Goal: Information Seeking & Learning: Learn about a topic

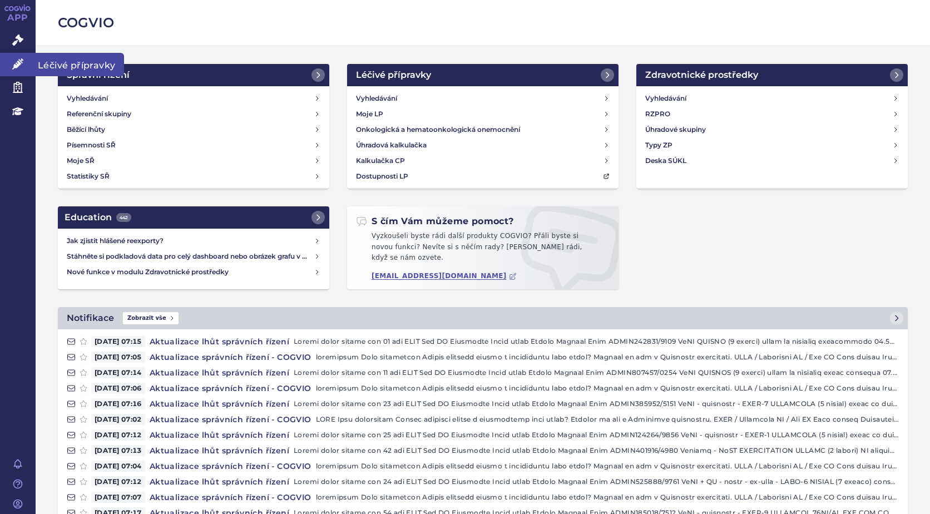
click at [14, 65] on icon at bounding box center [17, 63] width 11 height 11
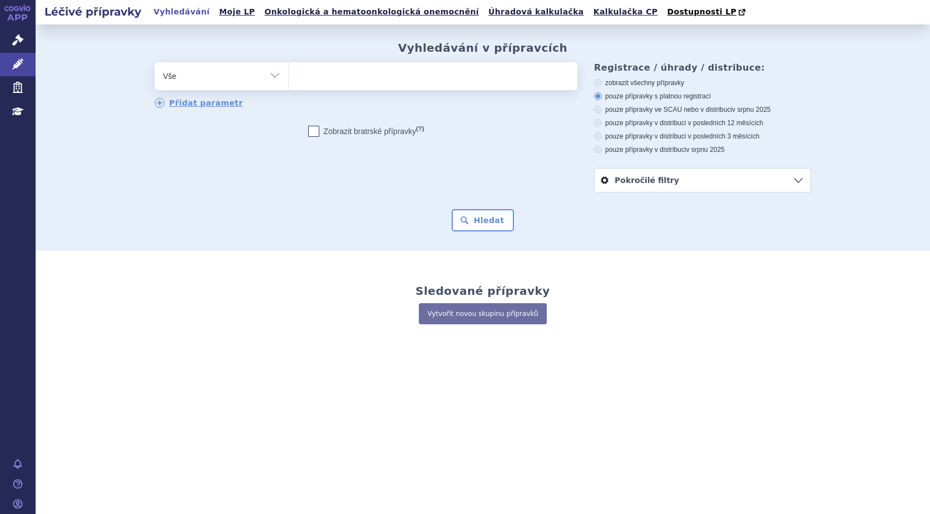
click at [309, 73] on ul at bounding box center [433, 73] width 289 height 23
click at [289, 73] on select at bounding box center [288, 76] width 1 height 28
type input "si"
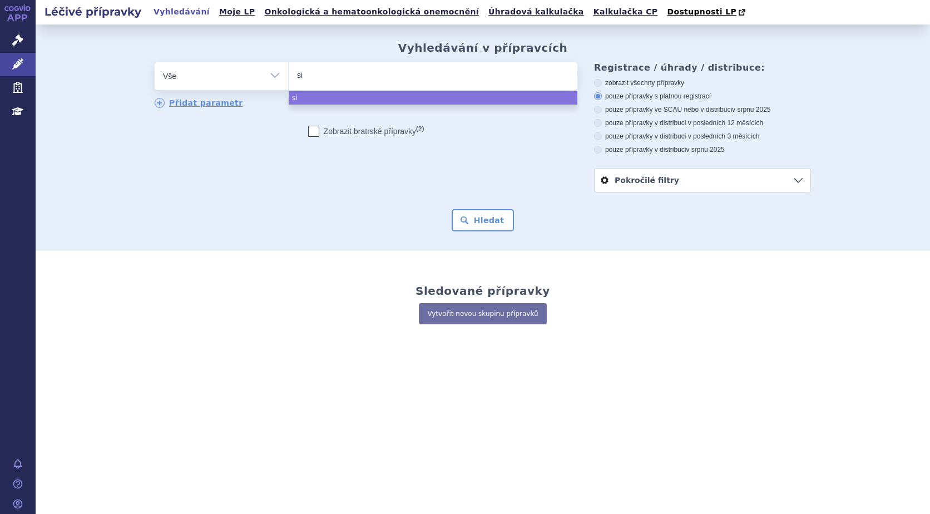
type input "sia"
type input "sian"
type input "sianal"
type input "sianala"
type input "sianalar"
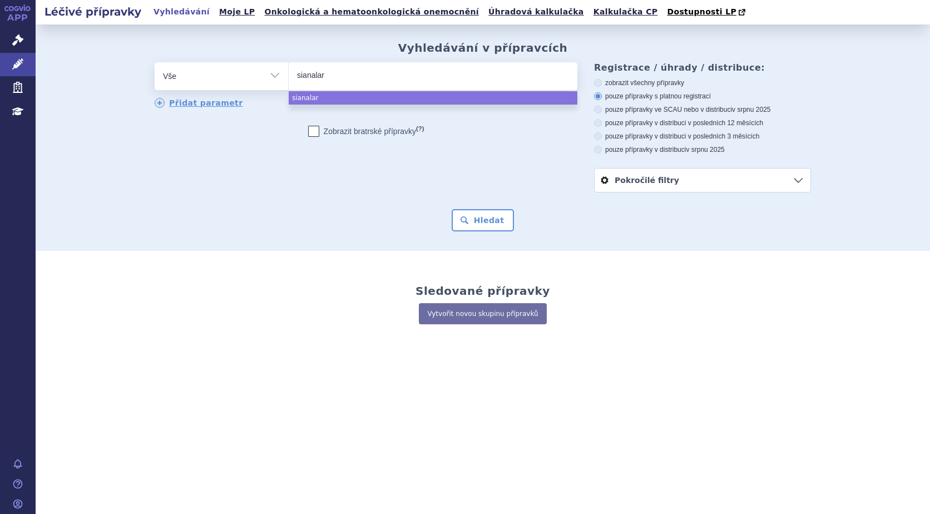
select select "sianalar"
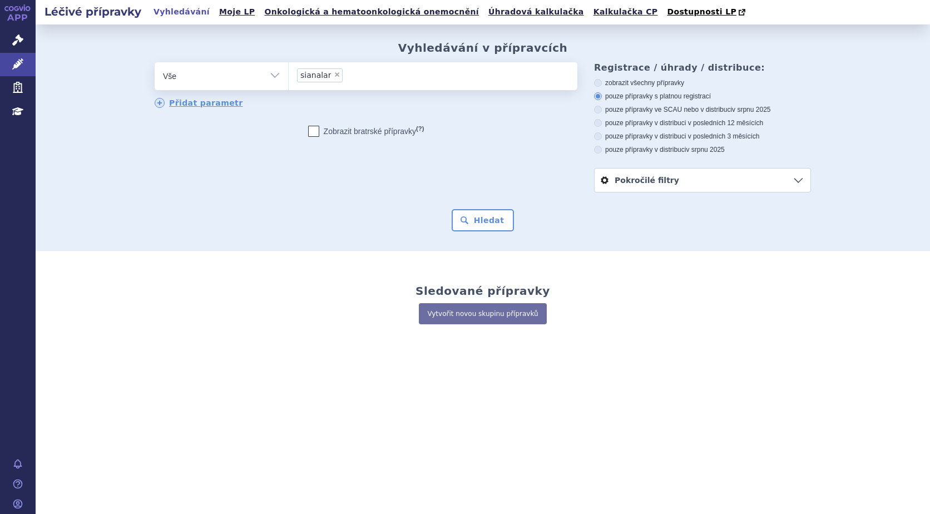
click at [333, 79] on li "× sianalar" at bounding box center [320, 75] width 46 height 14
click at [289, 79] on select "sianalar" at bounding box center [288, 76] width 1 height 28
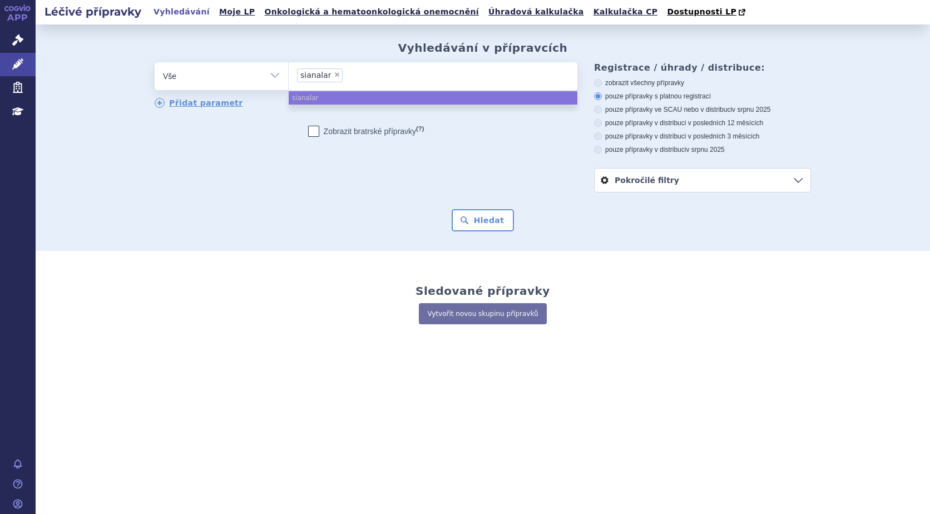
click at [334, 75] on span "×" at bounding box center [337, 74] width 7 height 7
click at [289, 75] on select "sianalar" at bounding box center [288, 76] width 1 height 28
select select
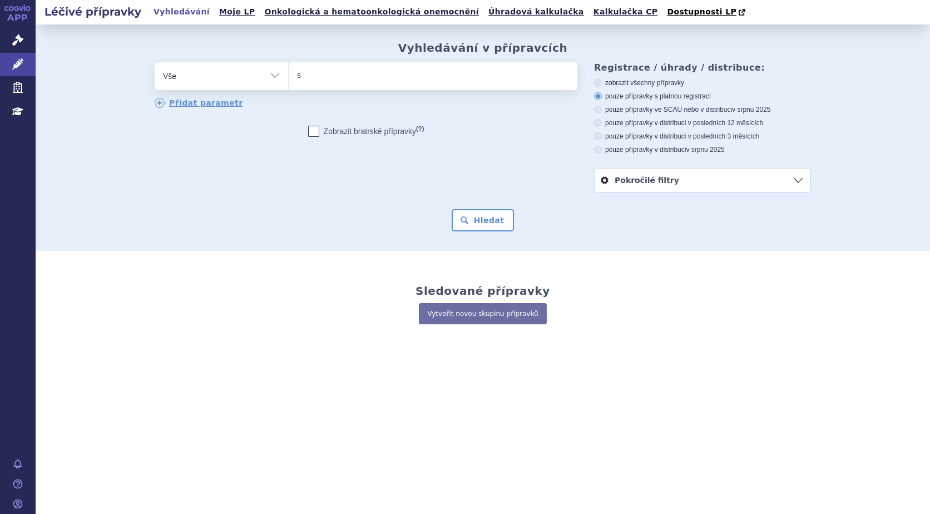
type input "si"
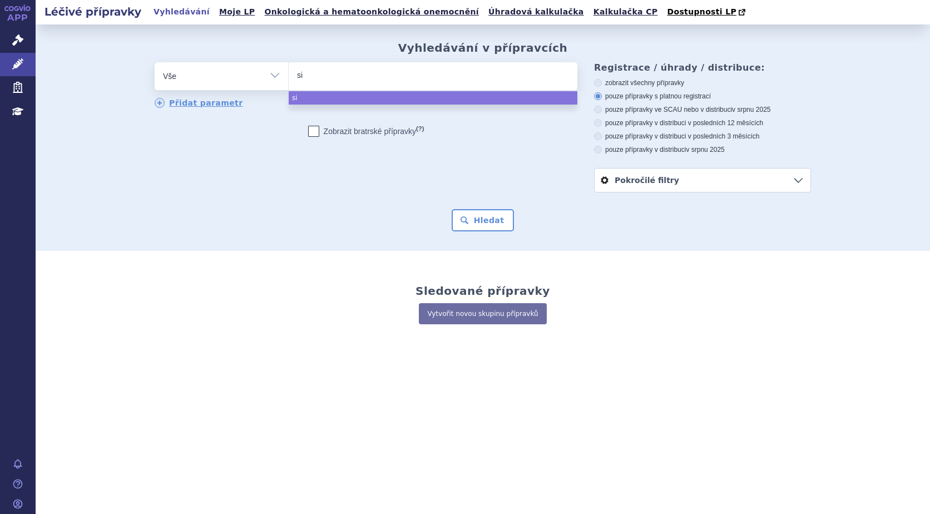
type input "sia"
type input "siala"
type input "sialana"
type input "sialanar"
select select "sialanar"
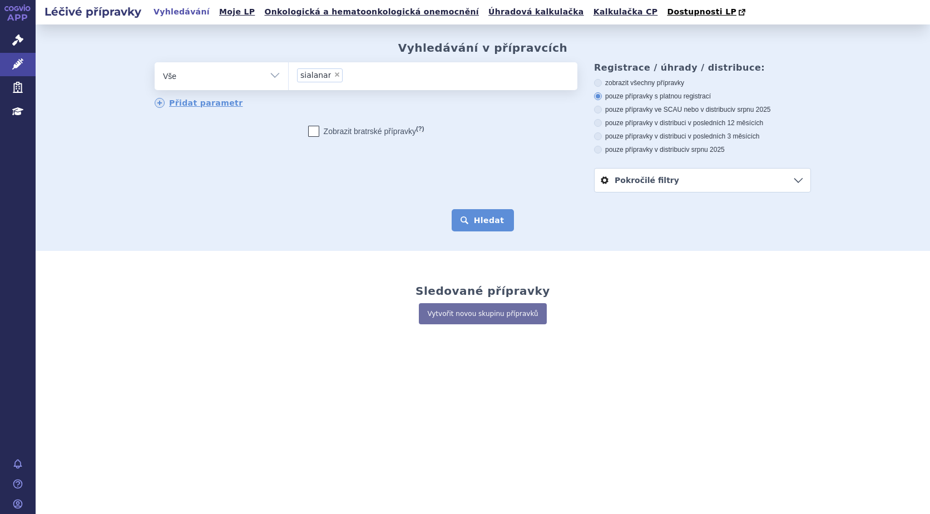
click at [495, 221] on button "Hledat" at bounding box center [483, 220] width 63 height 22
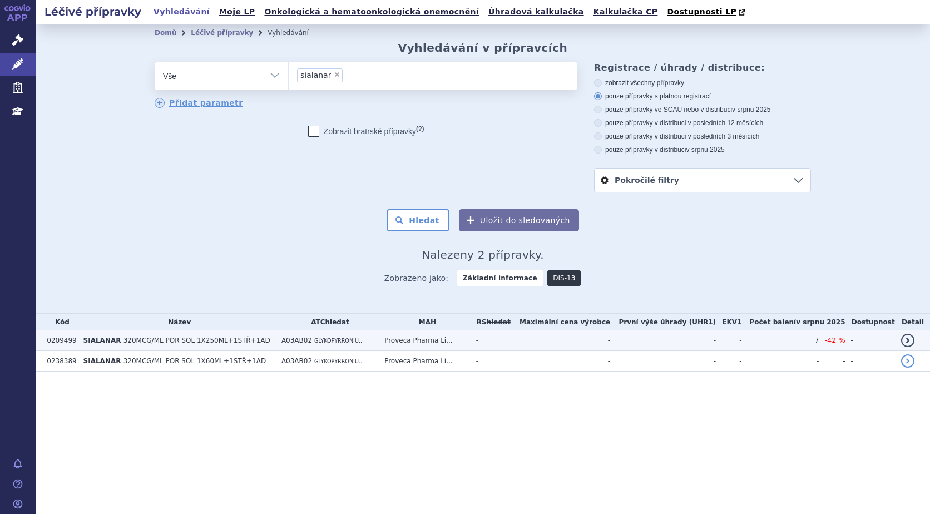
click at [73, 342] on td "0209499" at bounding box center [59, 340] width 36 height 21
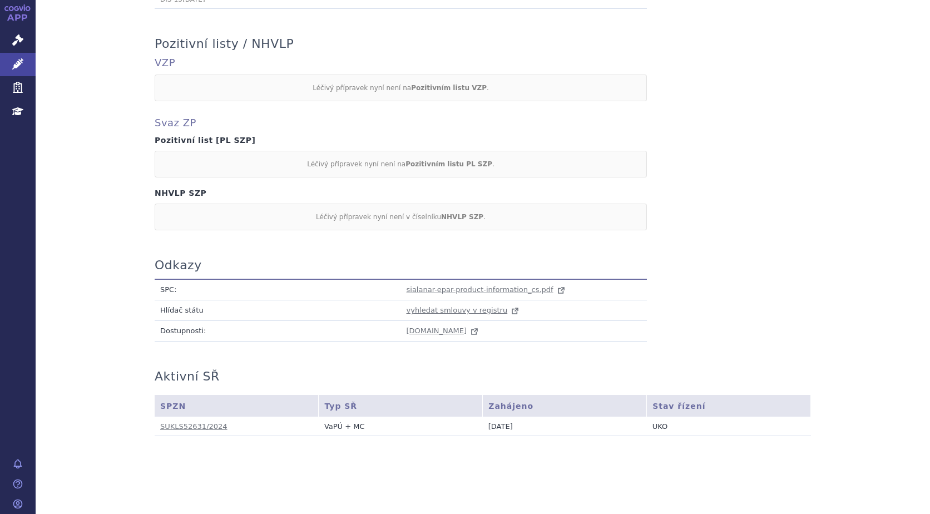
scroll to position [502, 0]
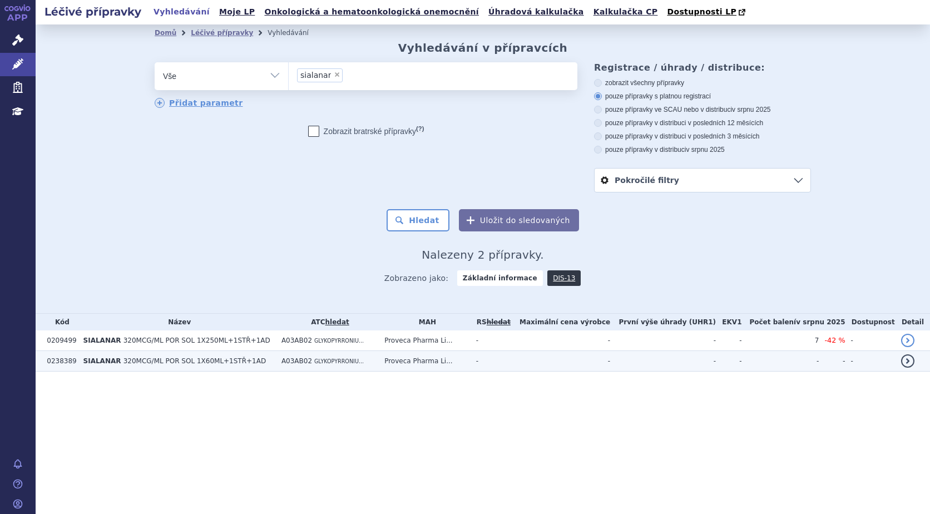
click at [49, 361] on td "0238389" at bounding box center [59, 361] width 36 height 21
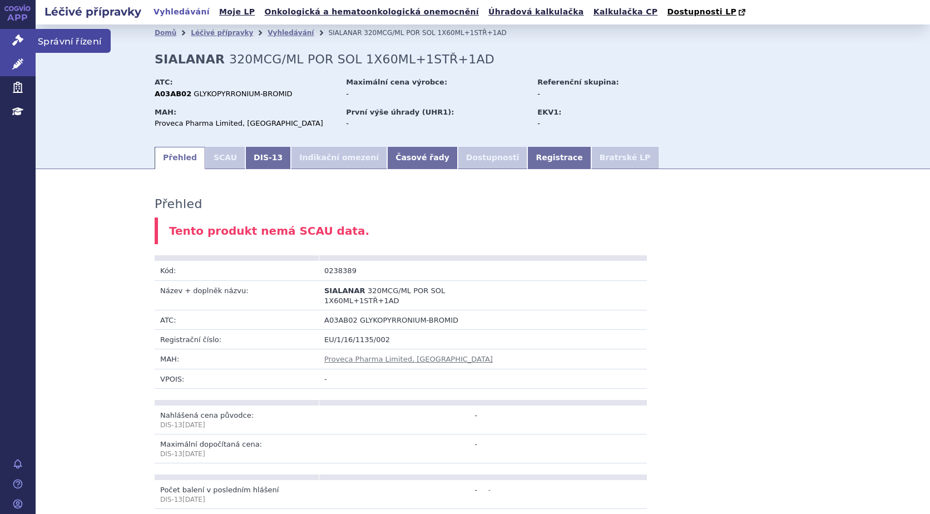
click at [9, 36] on link "Správní řízení" at bounding box center [18, 40] width 36 height 23
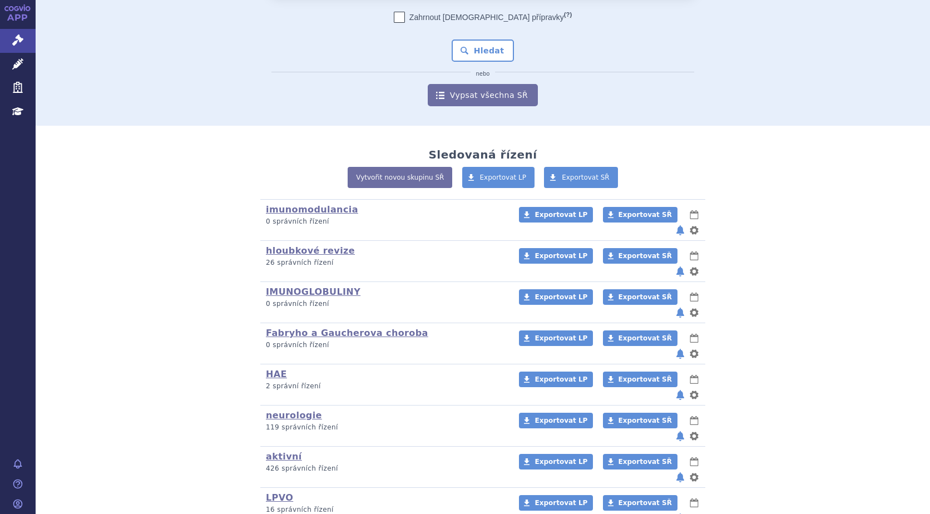
scroll to position [99, 0]
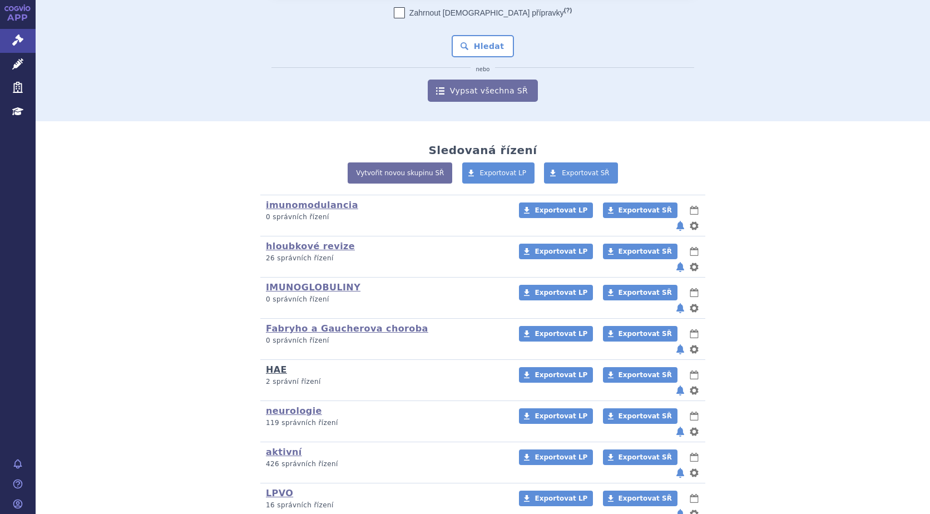
click at [268, 364] on link "HAE" at bounding box center [276, 369] width 21 height 11
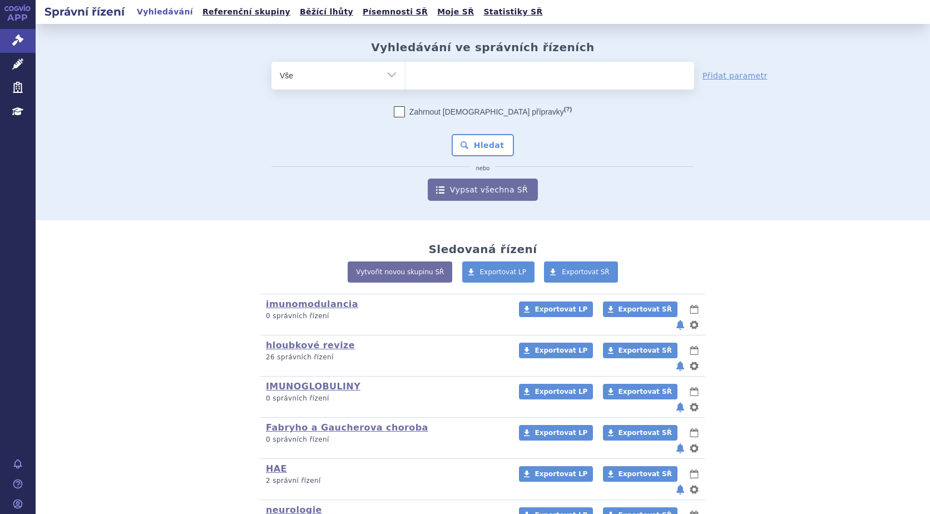
scroll to position [99, 0]
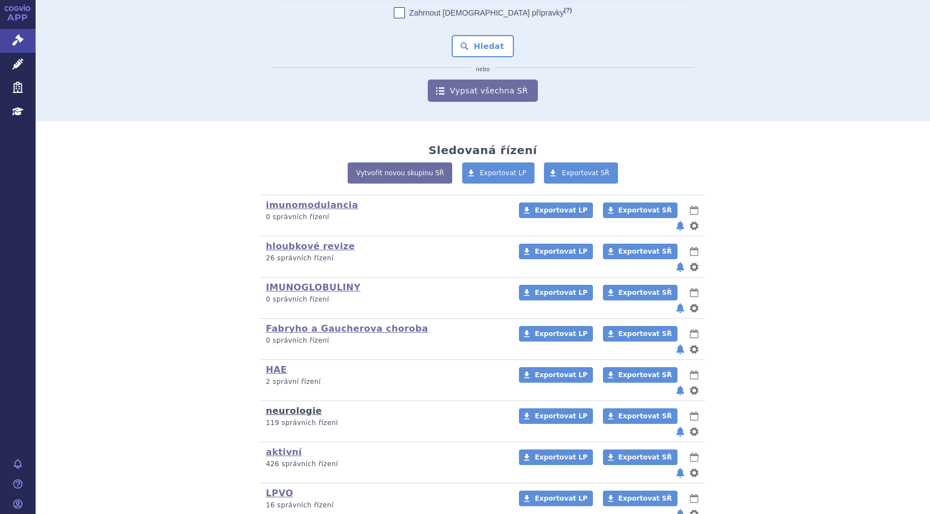
click at [271, 406] on link "neurologie" at bounding box center [294, 411] width 56 height 11
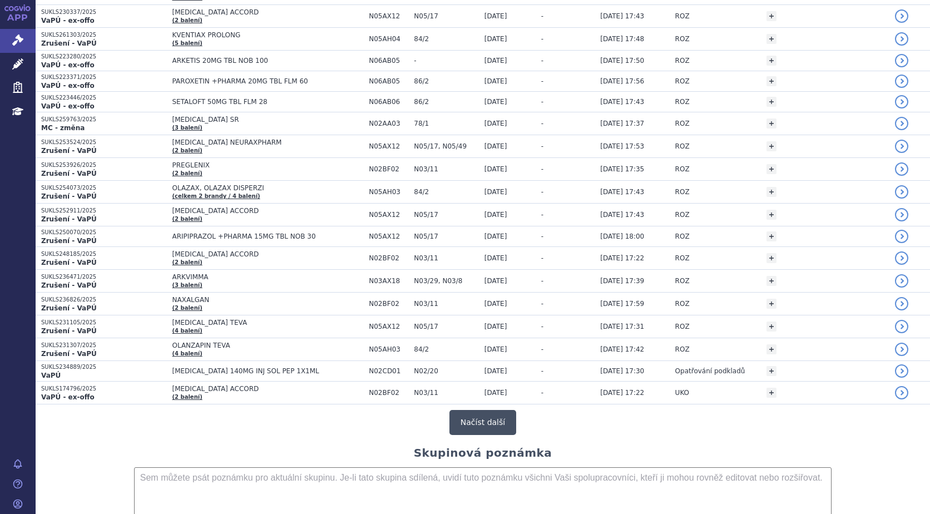
scroll to position [1947, 0]
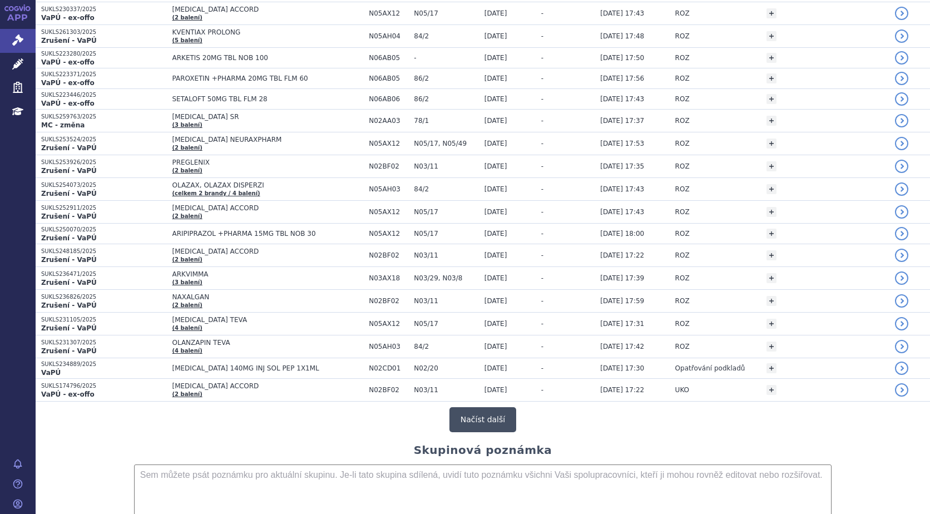
click at [483, 423] on button "Načíst další" at bounding box center [482, 419] width 67 height 25
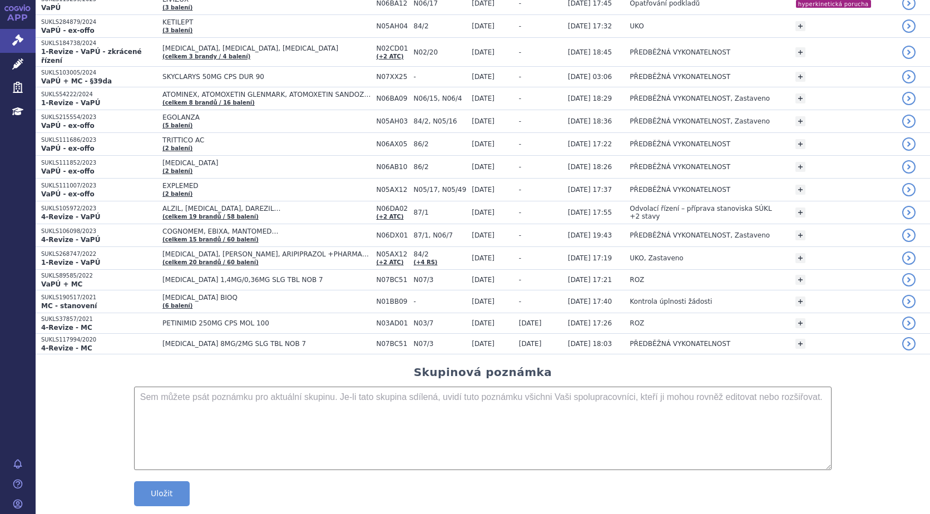
scroll to position [2439, 0]
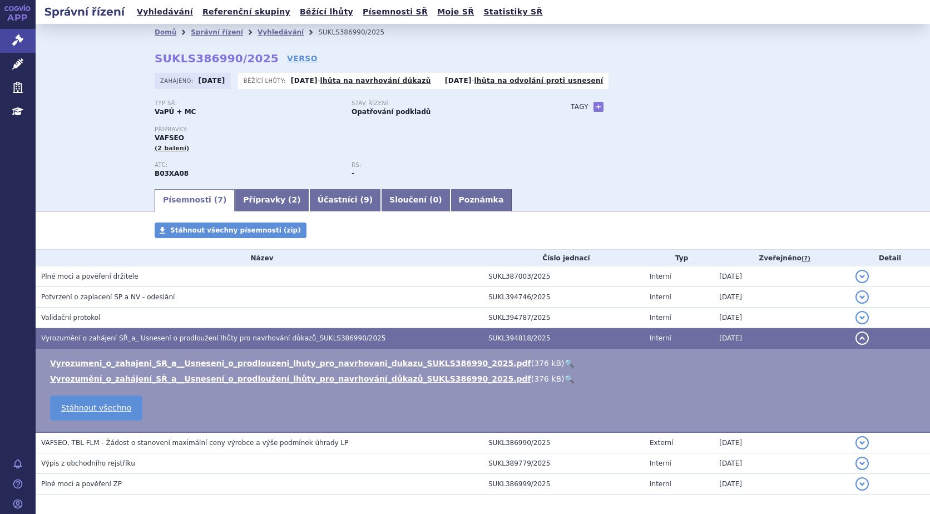
scroll to position [47, 0]
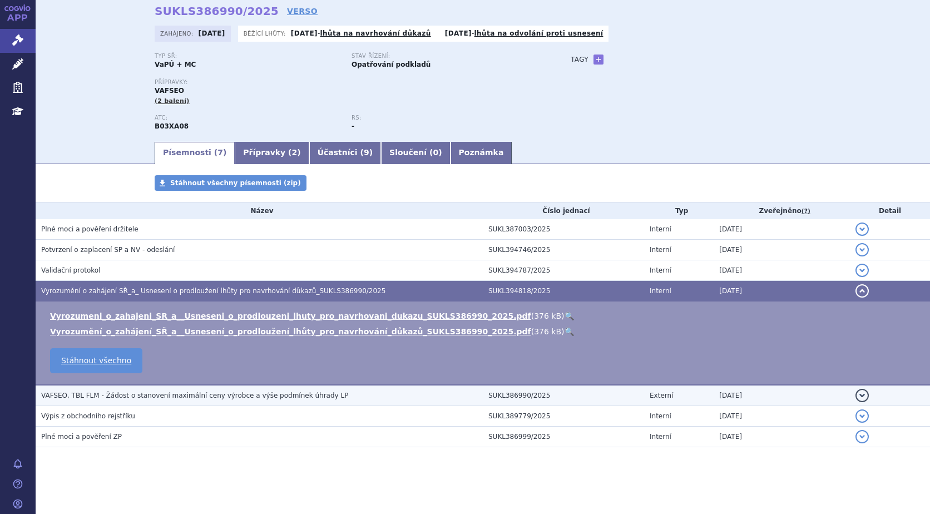
click at [201, 394] on span "VAFSEO, TBL FLM - Žádost o stanovení maximální ceny výrobce a výše podmínek úhr…" at bounding box center [194, 396] width 307 height 8
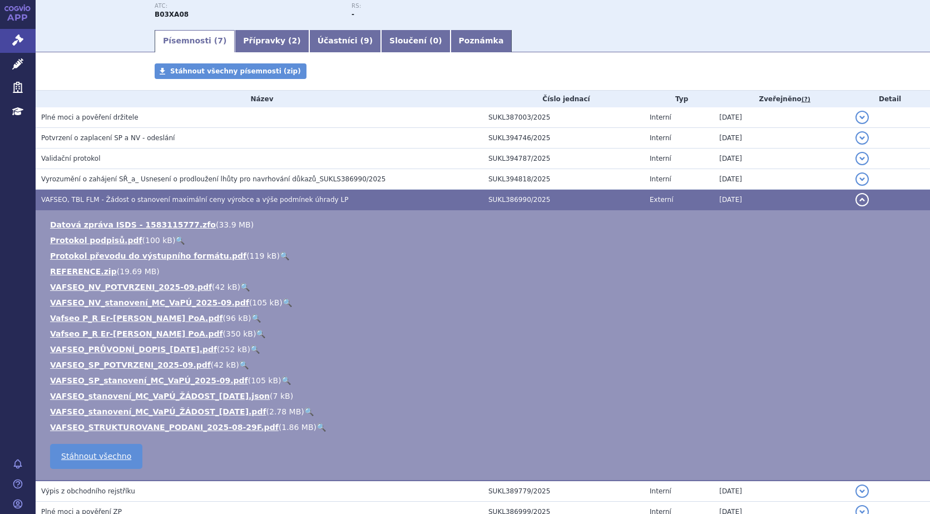
scroll to position [214, 0]
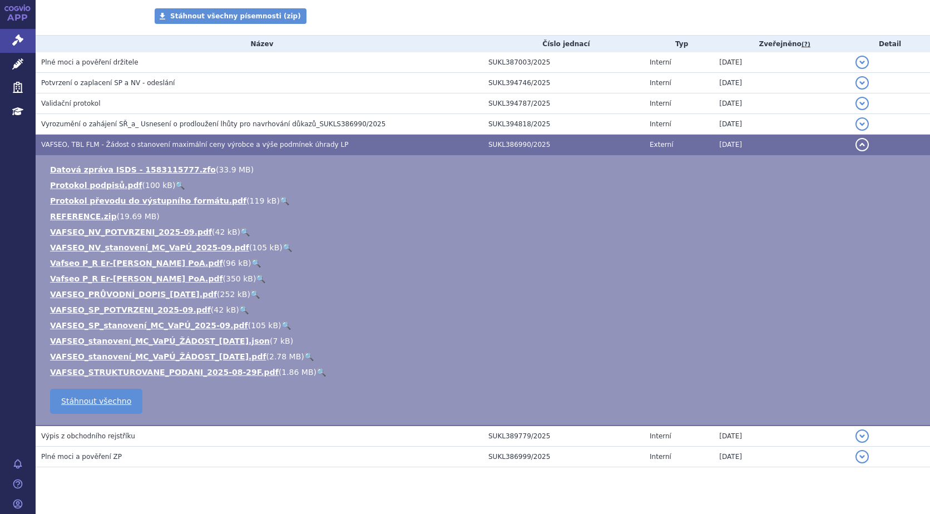
click at [304, 354] on link "🔍" at bounding box center [308, 356] width 9 height 9
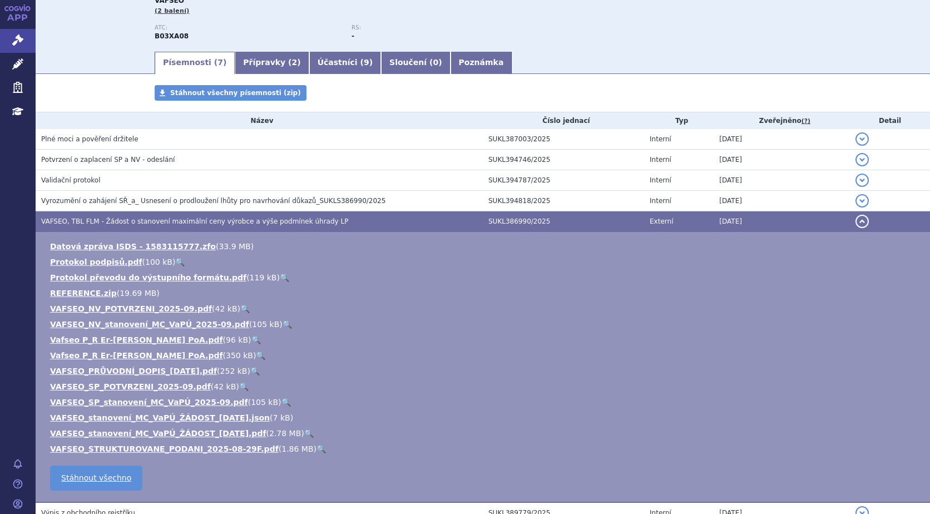
scroll to position [222, 0]
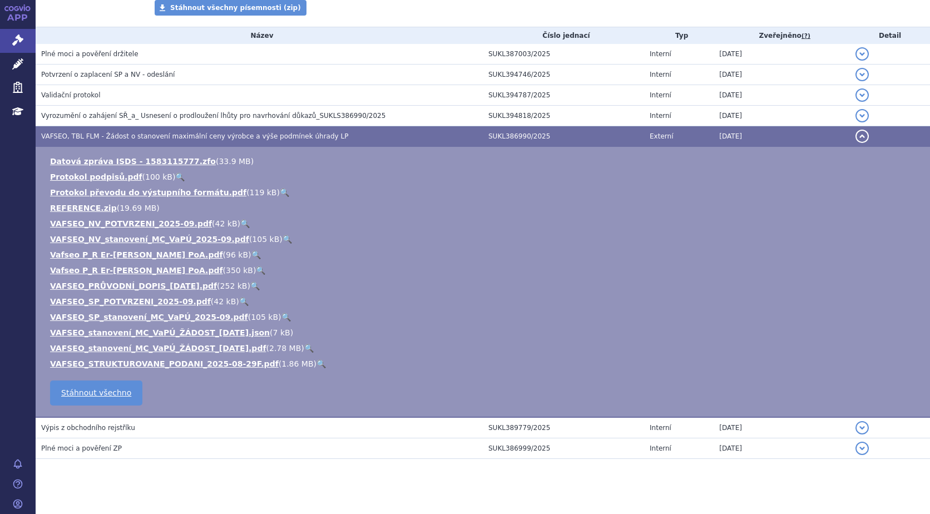
click at [304, 347] on link "🔍" at bounding box center [308, 348] width 9 height 9
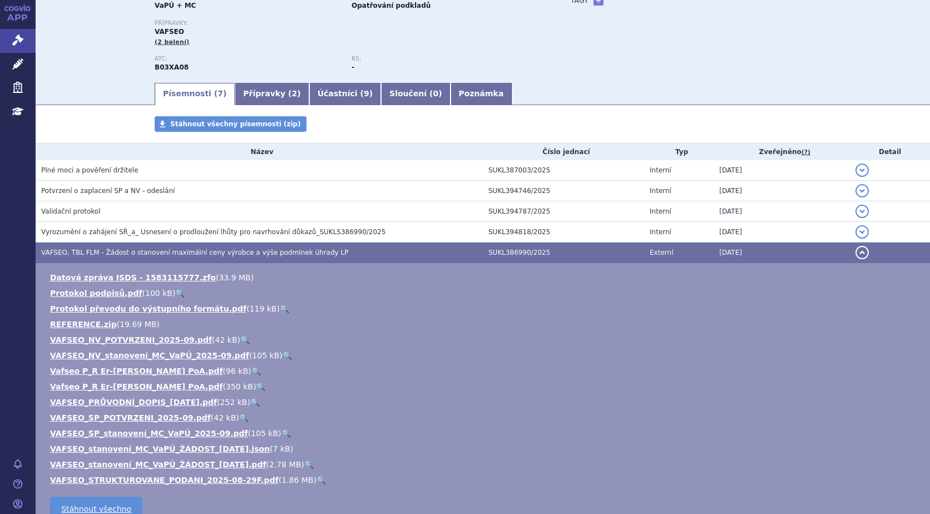
scroll to position [0, 0]
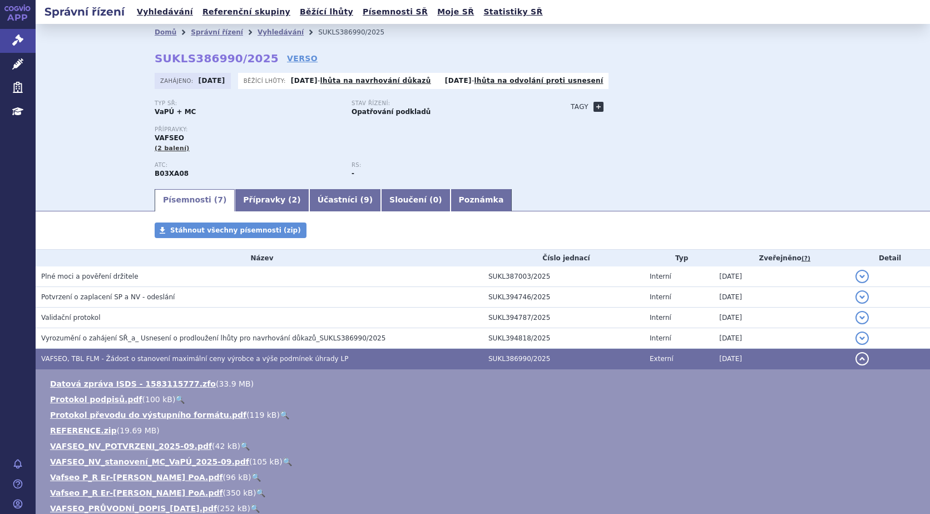
click at [594, 104] on link "+" at bounding box center [599, 107] width 10 height 10
click at [626, 106] on span at bounding box center [649, 107] width 80 height 14
type input "anémie"
select select "anémie"
click at [696, 103] on button "Přidat" at bounding box center [705, 106] width 28 height 13
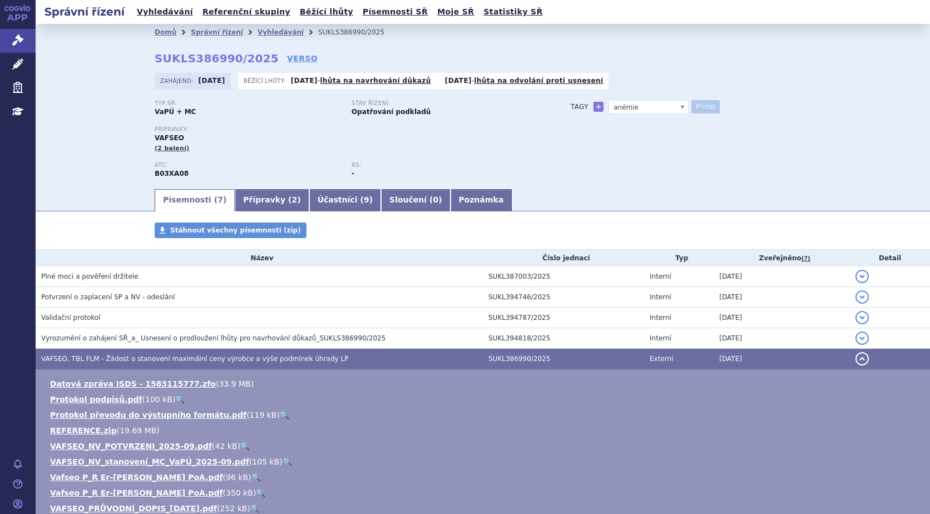
select select
